Goal: Task Accomplishment & Management: Use online tool/utility

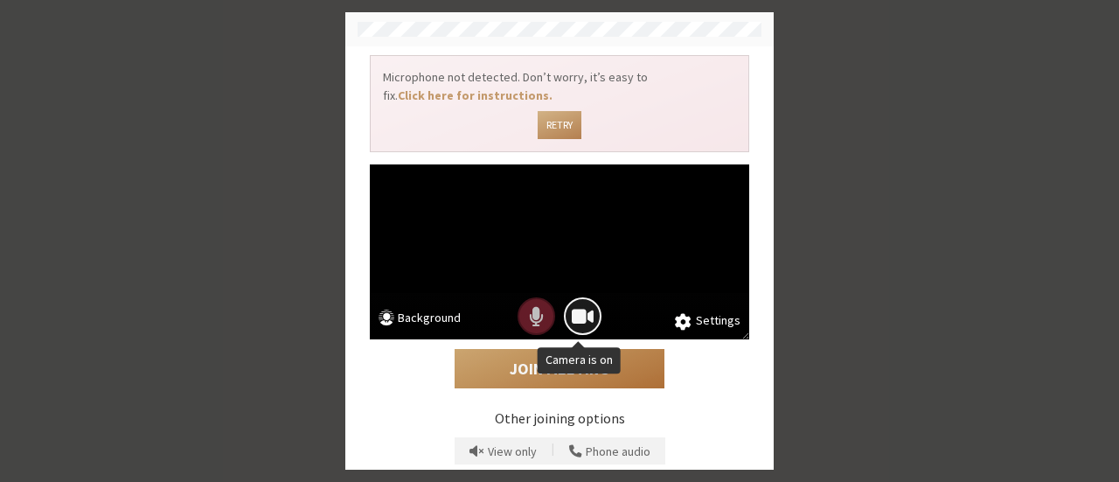
drag, startPoint x: 559, startPoint y: 356, endPoint x: 579, endPoint y: 305, distance: 54.5
click at [579, 305] on div "Settings Background Join Meeting Other joining options View only | Phone audio" at bounding box center [560, 319] width 392 height 310
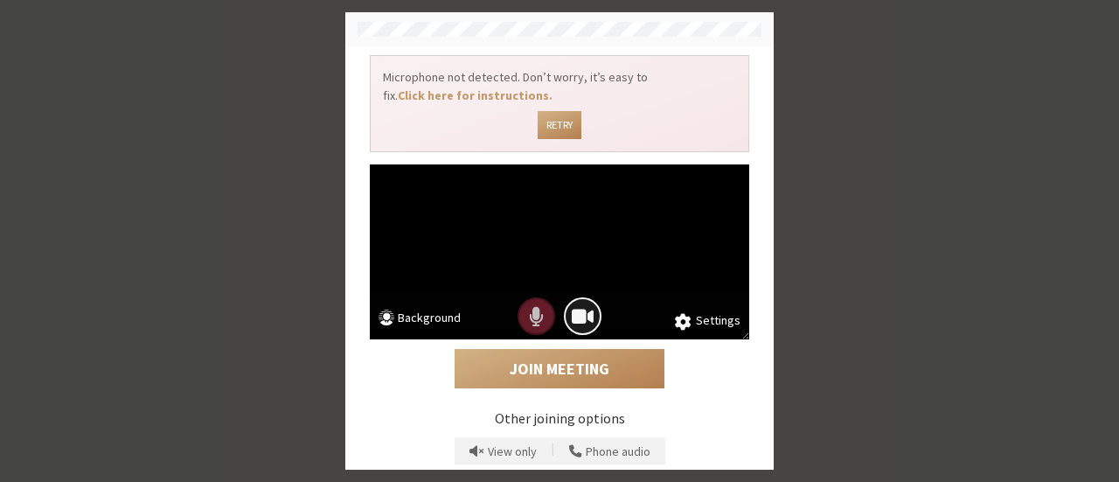
click at [579, 305] on span "Camera is on" at bounding box center [583, 316] width 22 height 24
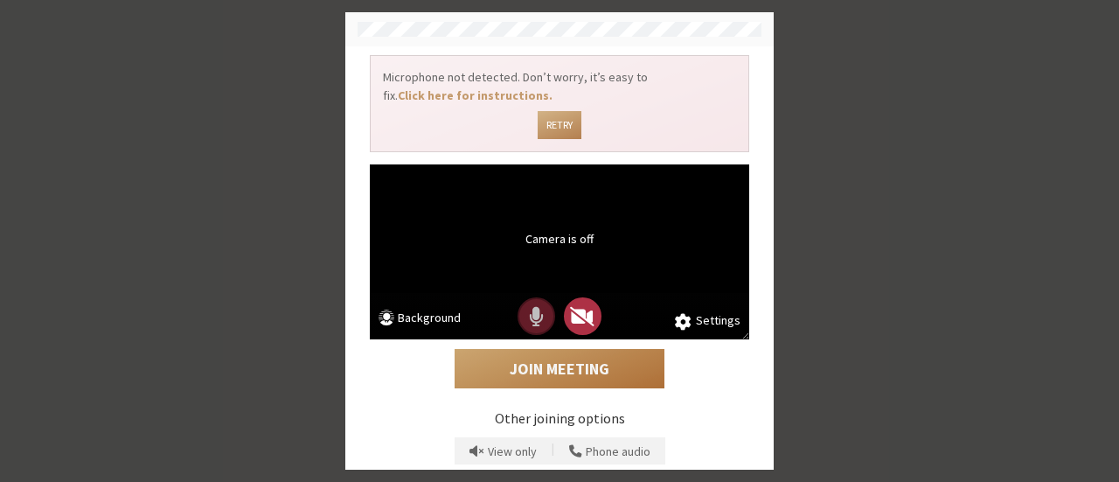
drag, startPoint x: 598, startPoint y: 376, endPoint x: 516, endPoint y: 361, distance: 83.5
click at [516, 361] on button "Join Meeting" at bounding box center [559, 369] width 210 height 40
